Goal: Information Seeking & Learning: Check status

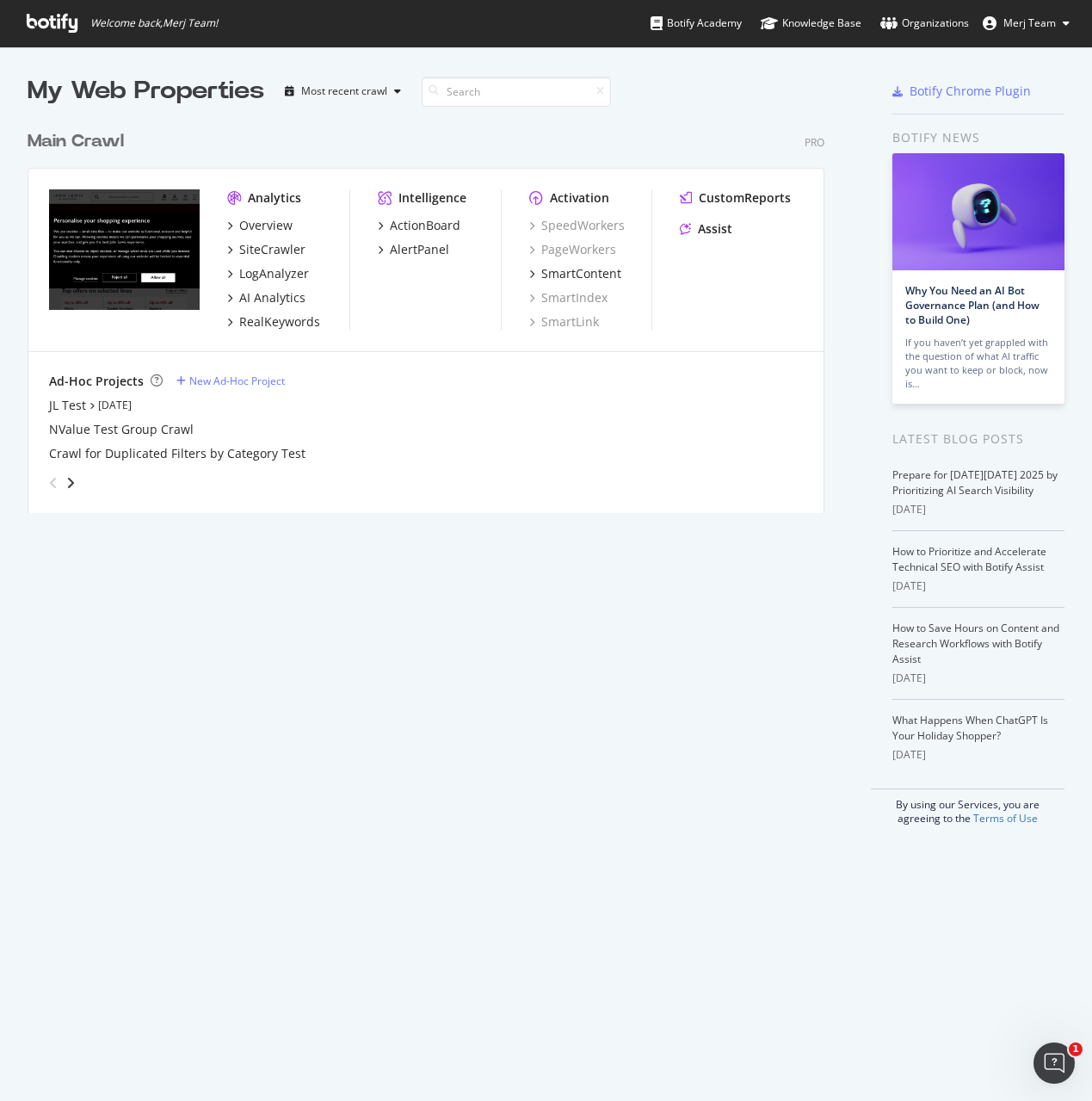
scroll to position [1088, 1067]
